Goal: Information Seeking & Learning: Learn about a topic

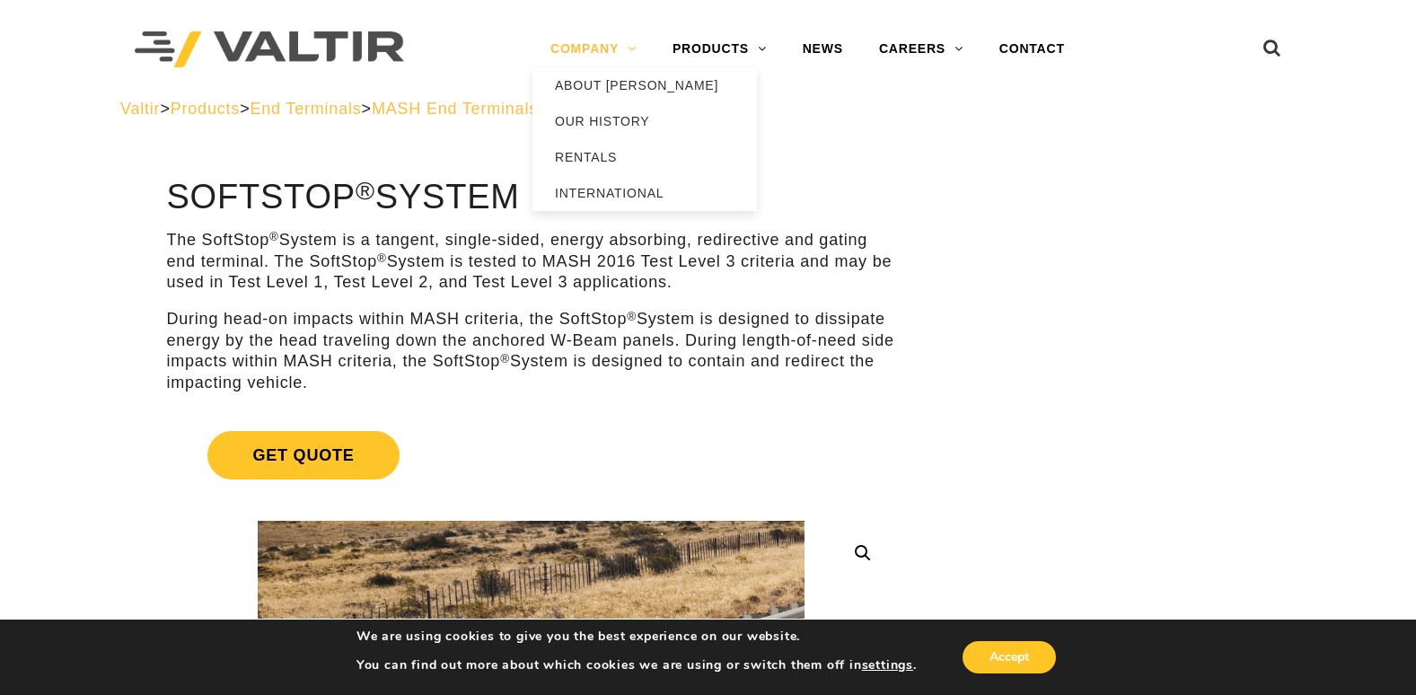
click at [633, 51] on link "COMPANY" at bounding box center [593, 49] width 122 height 36
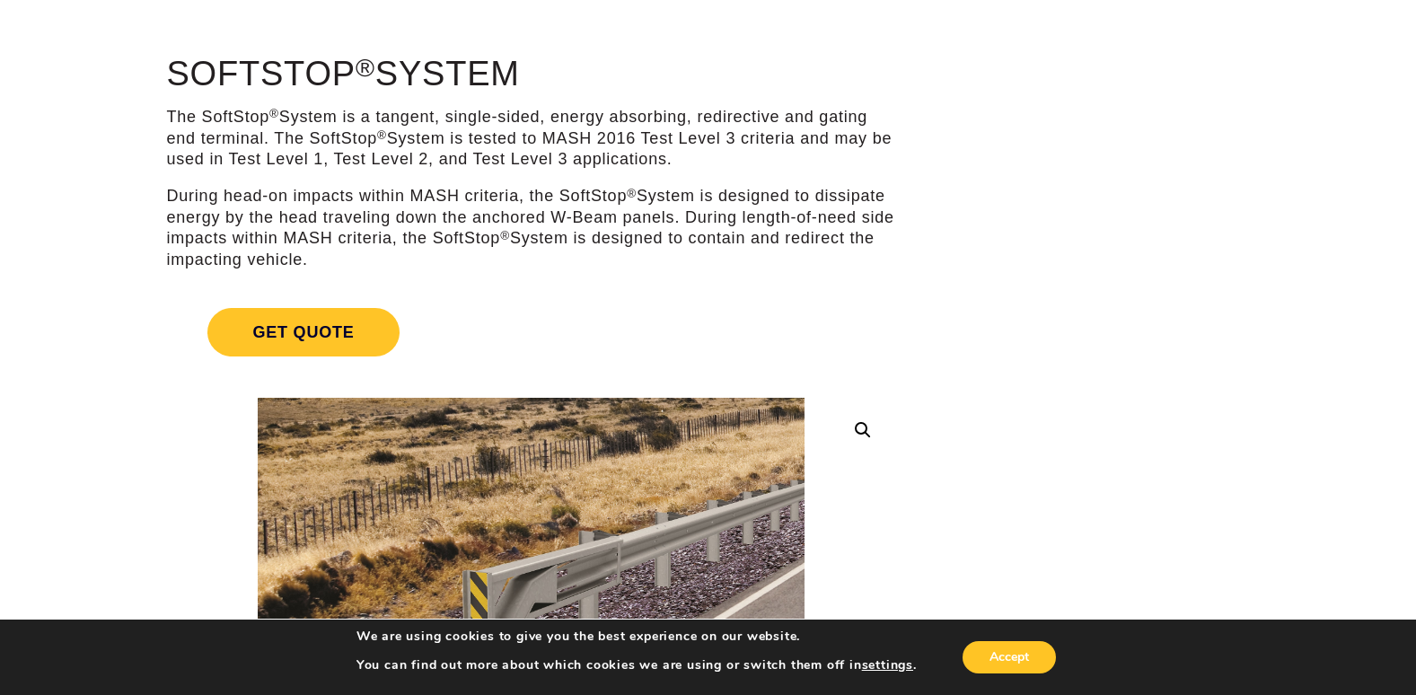
scroll to position [90, 0]
